Goal: Task Accomplishment & Management: Manage account settings

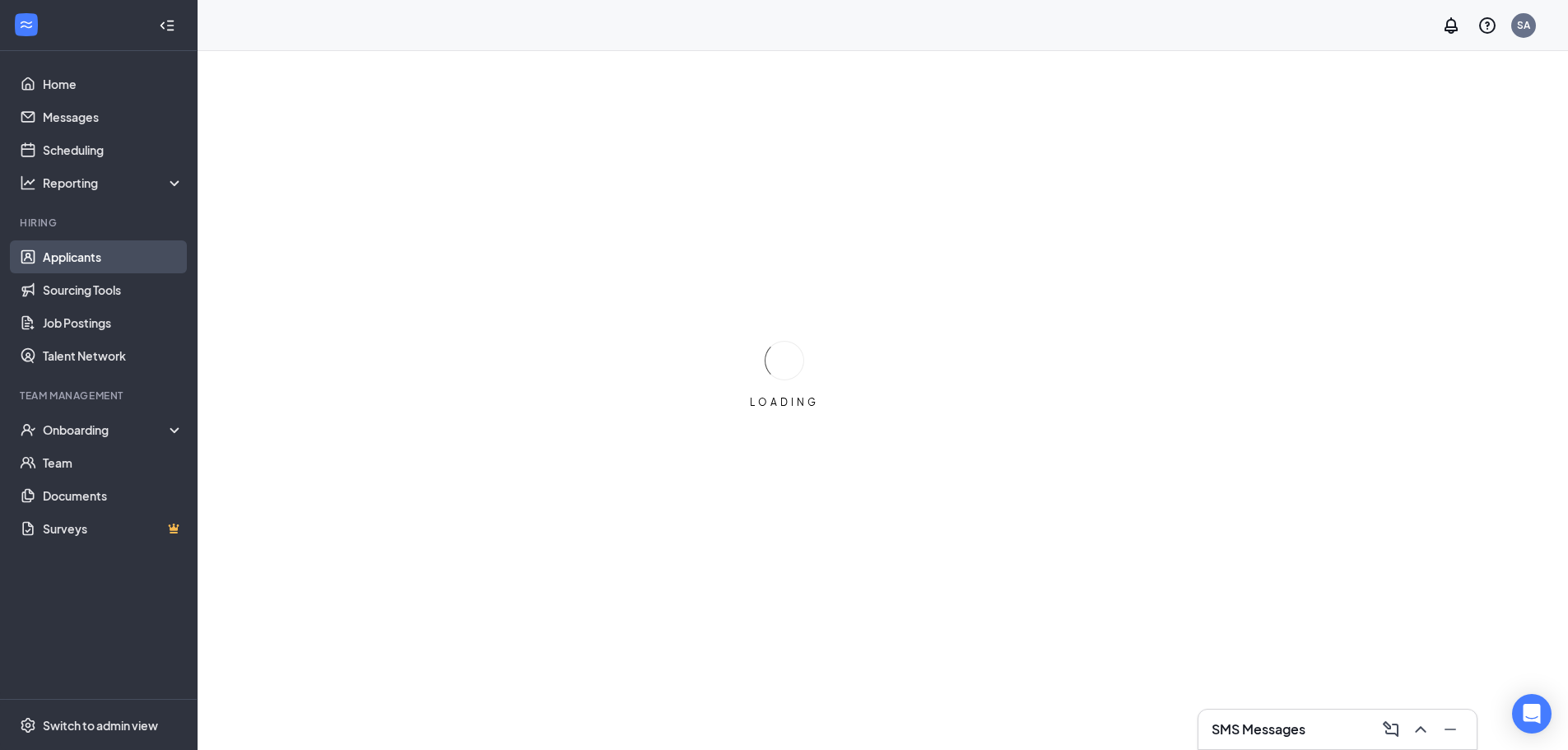
click at [86, 253] on link "Applicants" at bounding box center [113, 257] width 141 height 33
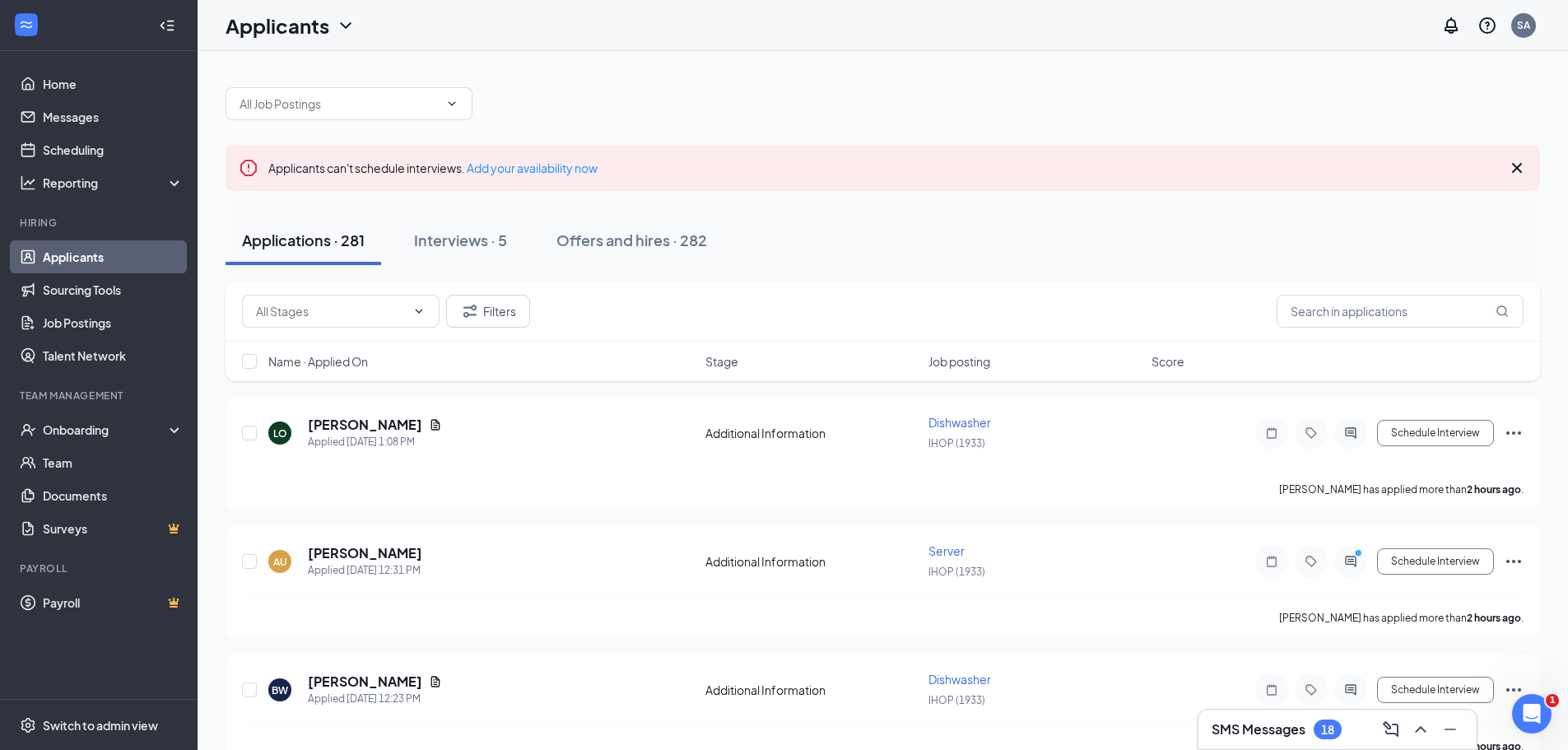
click at [1329, 734] on div "18" at bounding box center [1328, 730] width 13 height 14
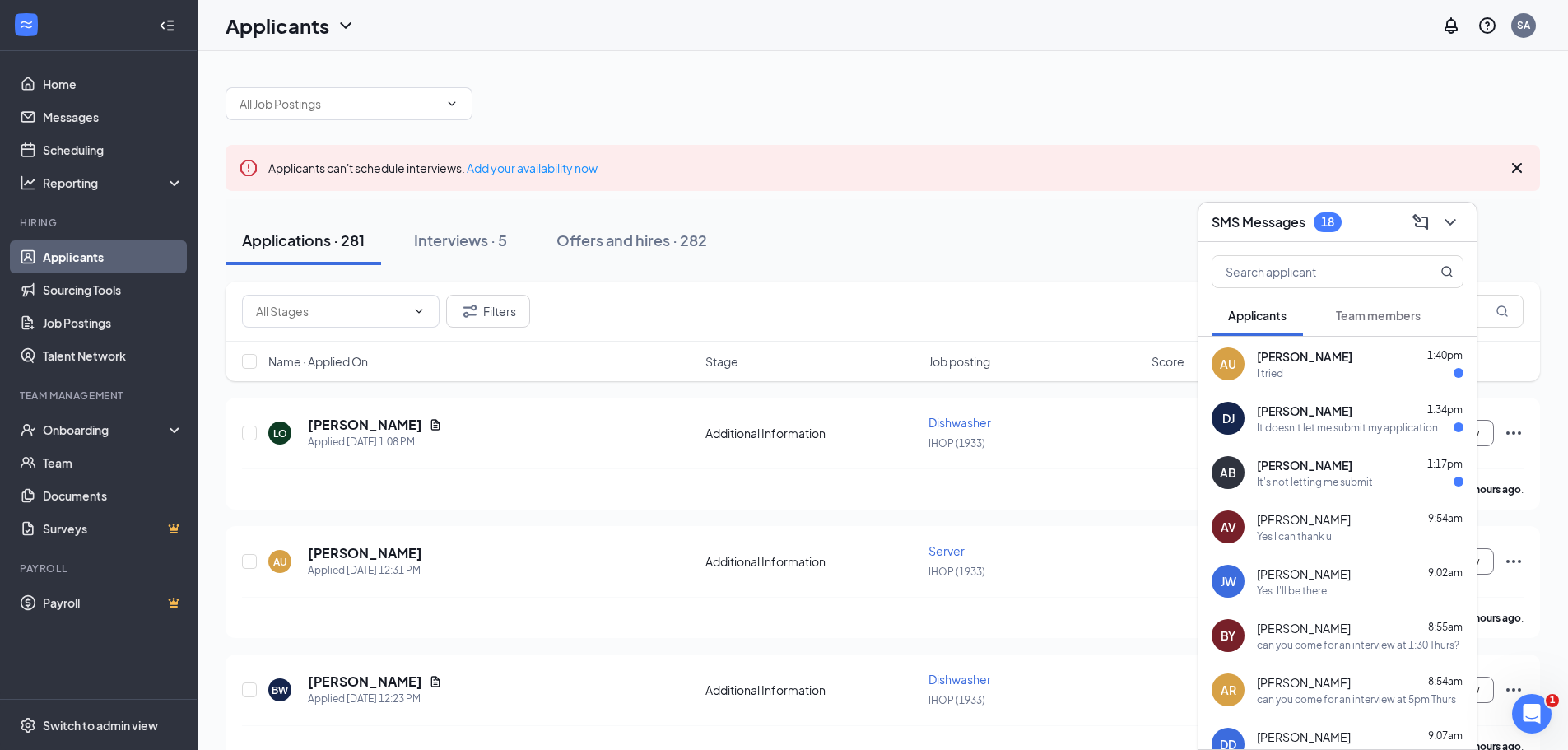
click at [73, 250] on link "Applicants" at bounding box center [113, 257] width 141 height 33
click at [1322, 360] on span "[PERSON_NAME]" at bounding box center [1305, 356] width 96 height 17
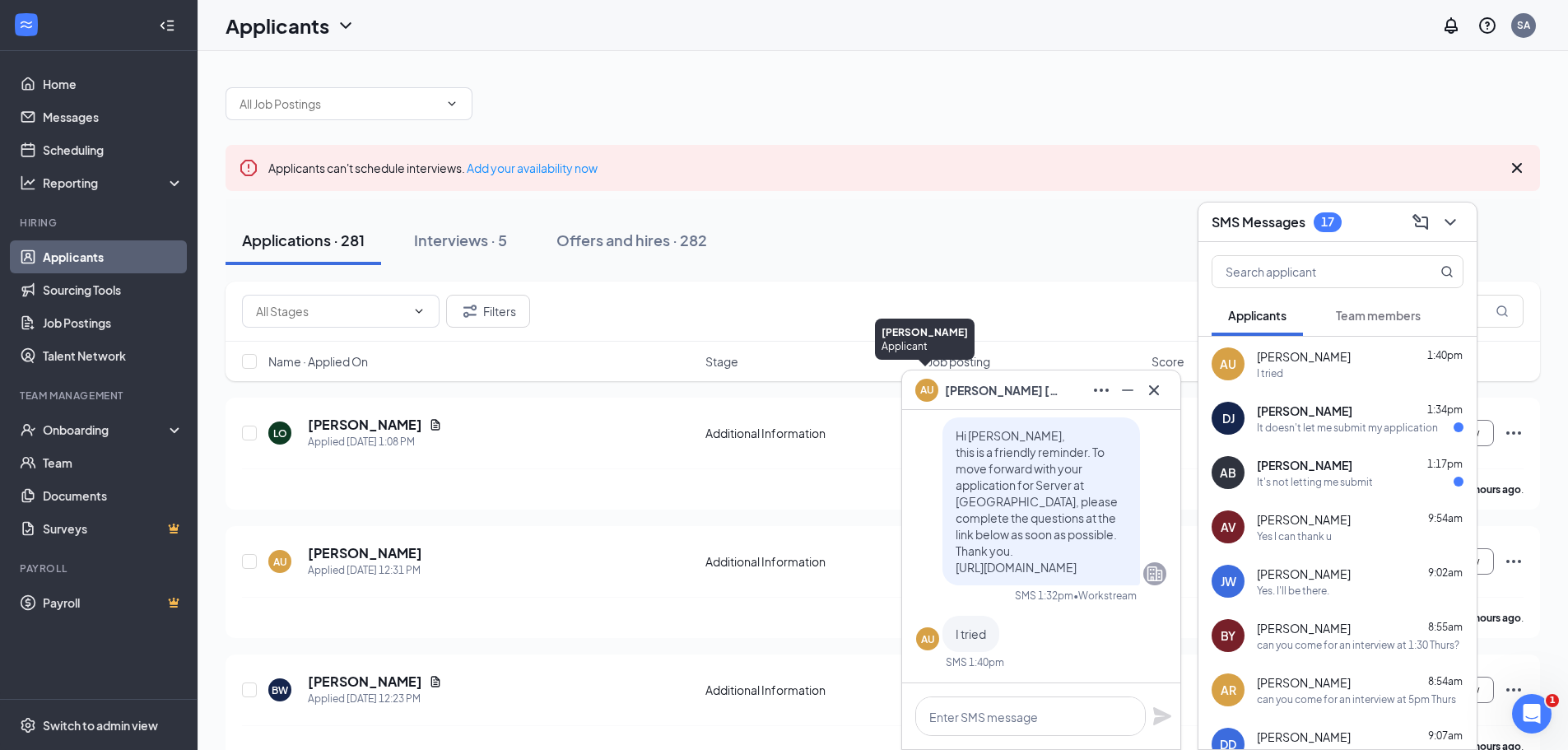
click at [922, 388] on div "AU" at bounding box center [928, 389] width 14 height 14
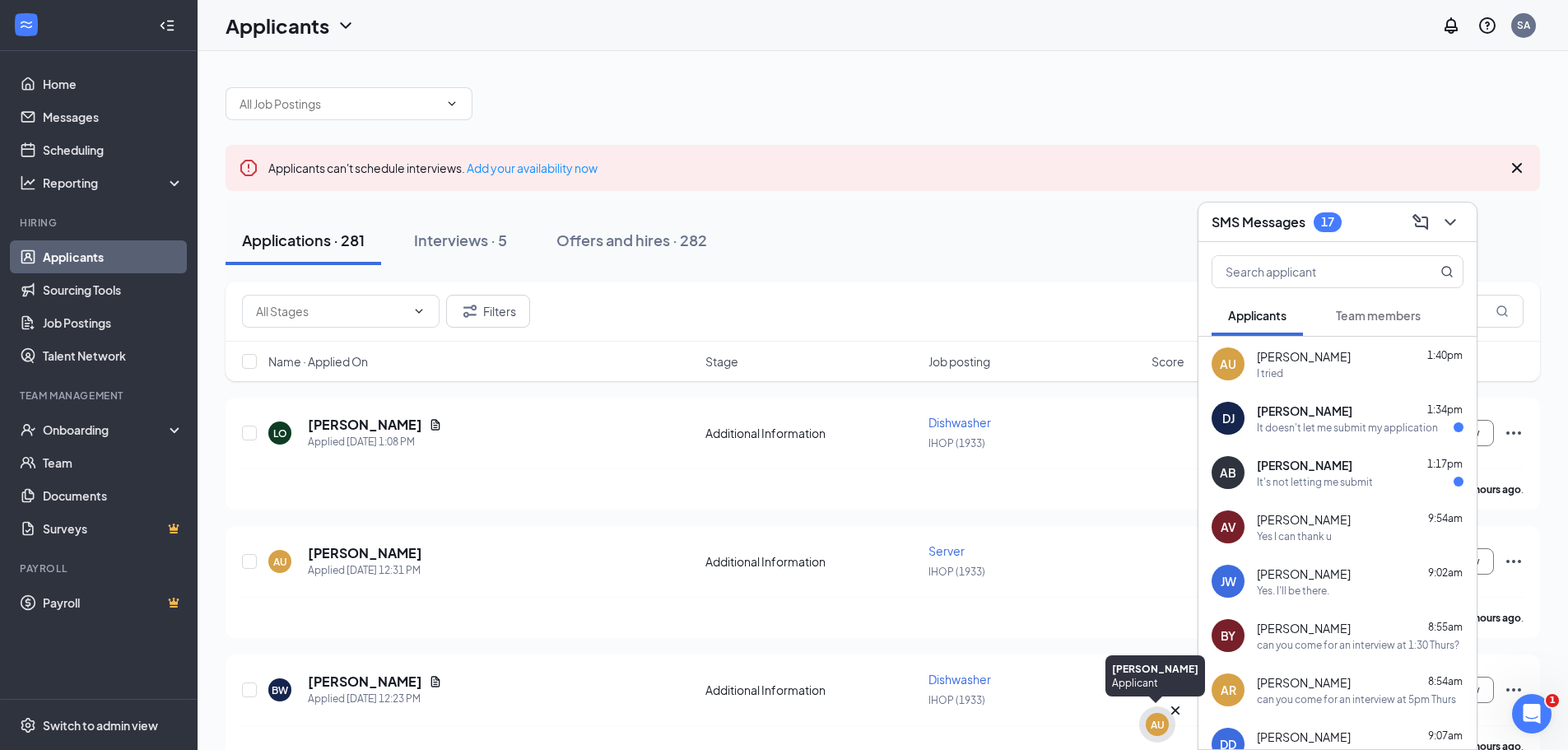
click at [1146, 720] on div "AU" at bounding box center [1157, 724] width 23 height 23
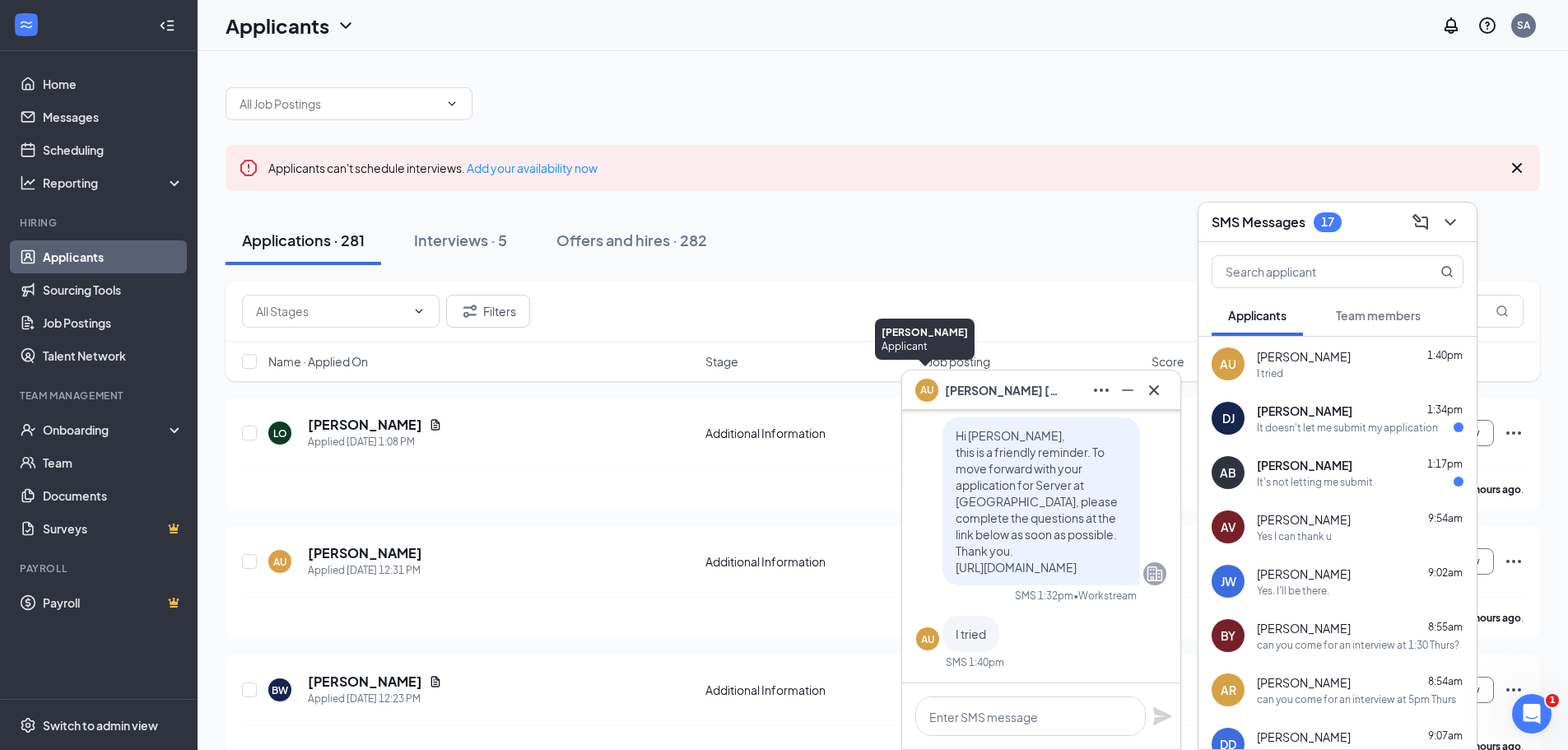
click at [929, 394] on div "AU" at bounding box center [928, 389] width 14 height 14
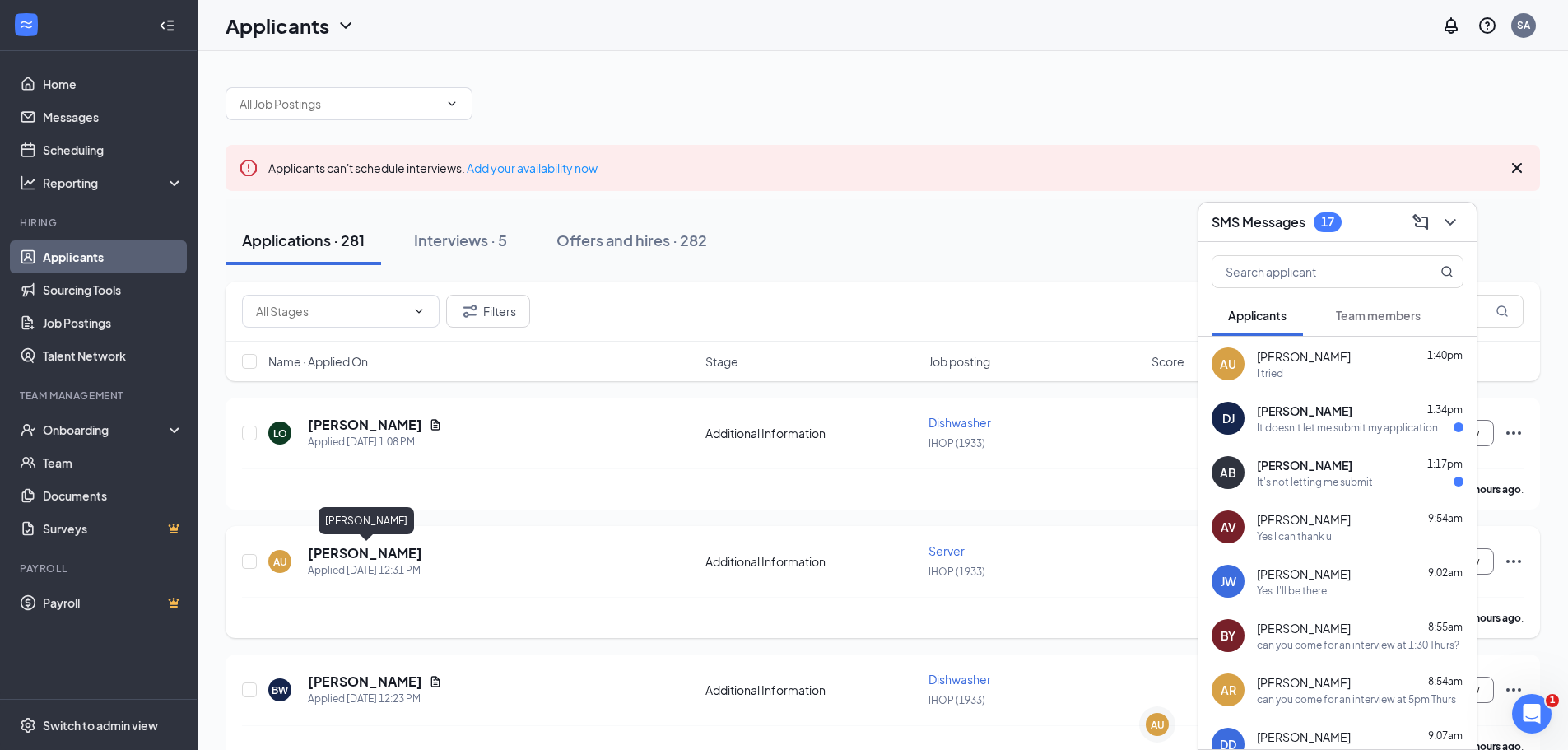
click at [390, 560] on h5 "[PERSON_NAME]" at bounding box center [364, 553] width 114 height 18
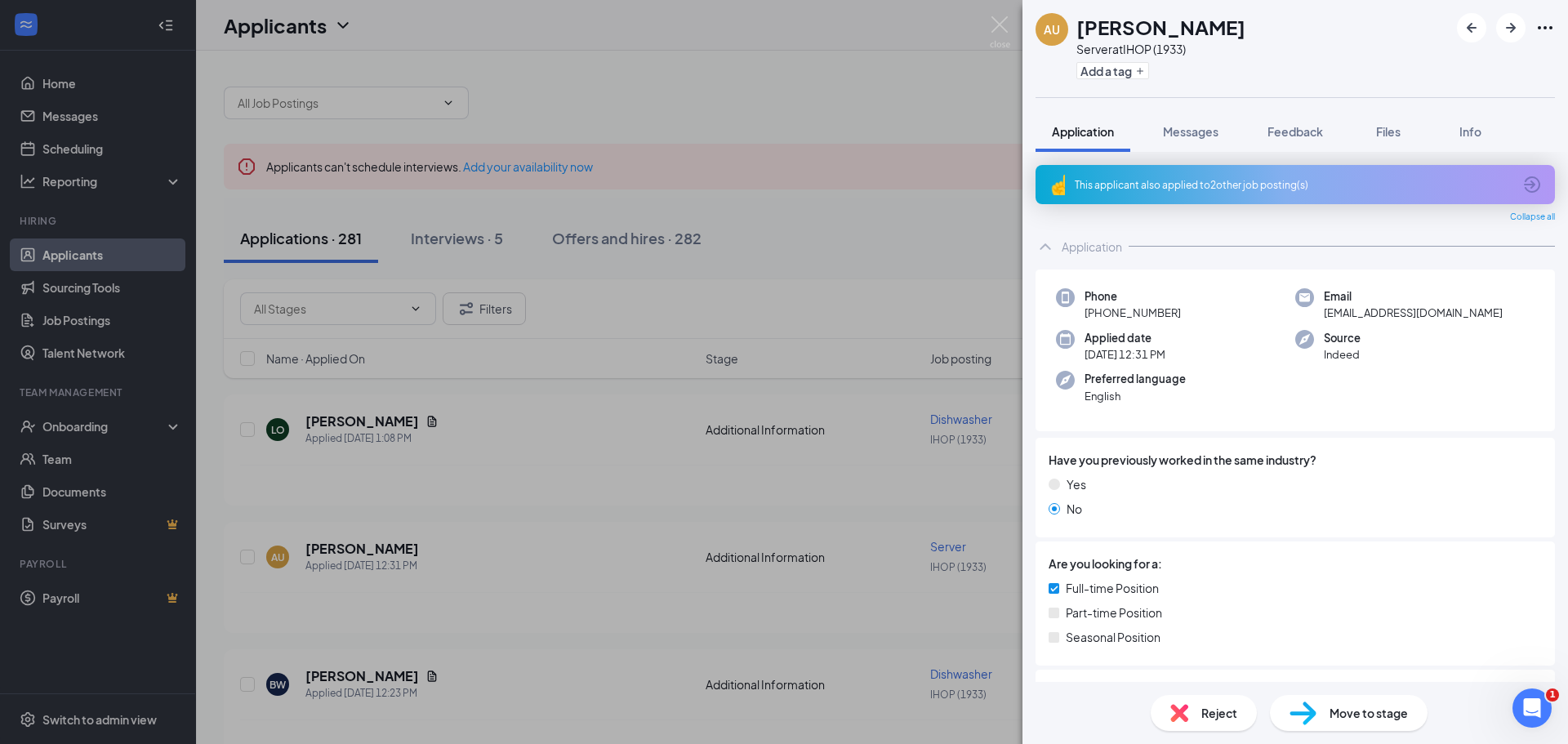
click at [699, 661] on div "AU [PERSON_NAME] Server at IHOP (1933) Add a tag Application Messages Feedback …" at bounding box center [784, 372] width 1568 height 744
